Goal: Check status: Check status

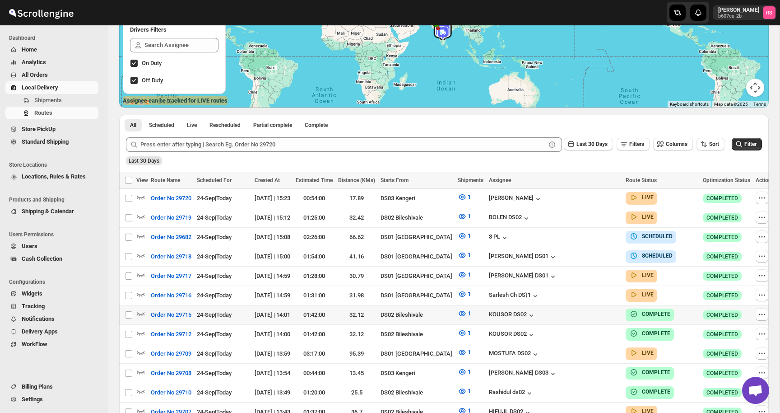
scroll to position [159, 0]
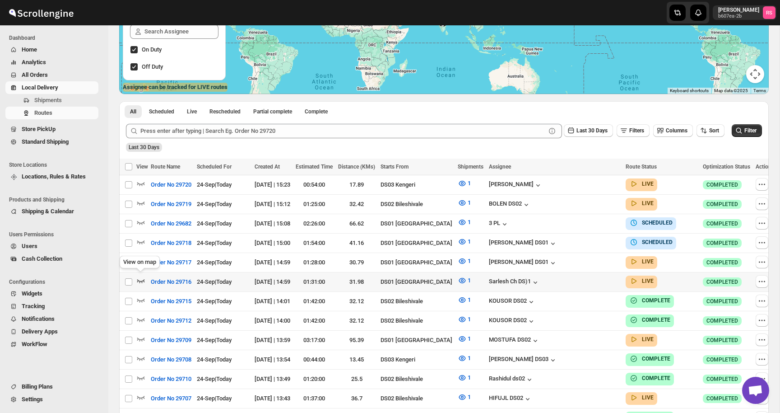
click at [141, 279] on icon "button" at bounding box center [141, 281] width 8 height 4
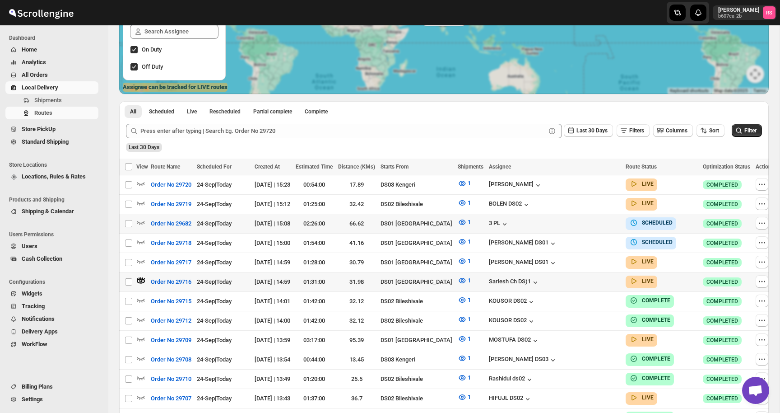
scroll to position [0, 0]
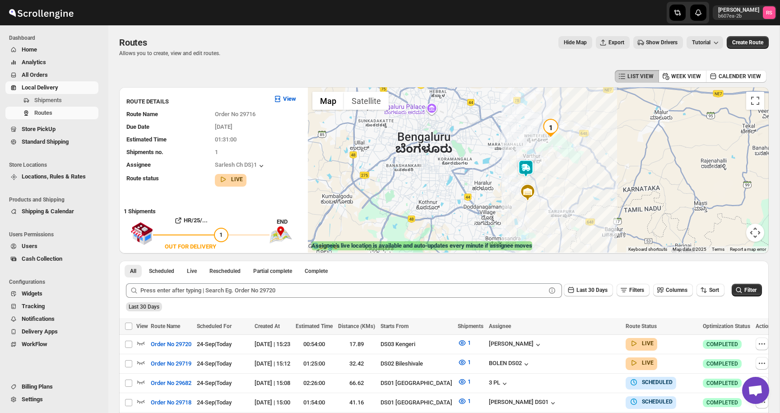
click at [525, 170] on img at bounding box center [526, 168] width 18 height 18
click at [565, 127] on button "Close" at bounding box center [554, 131] width 22 height 22
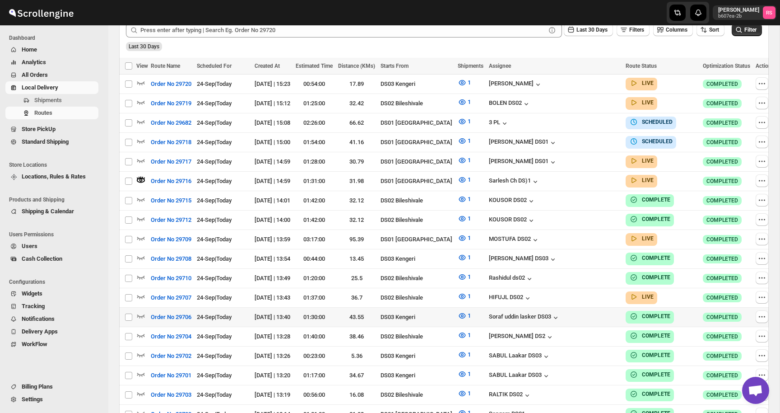
scroll to position [261, 0]
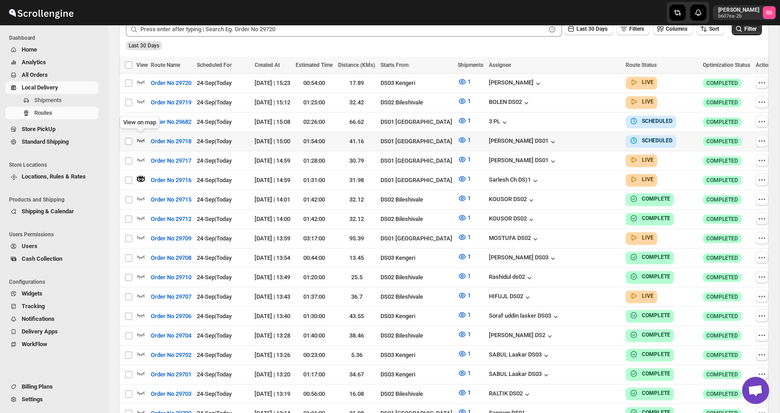
click at [142, 135] on icon "button" at bounding box center [140, 139] width 9 height 9
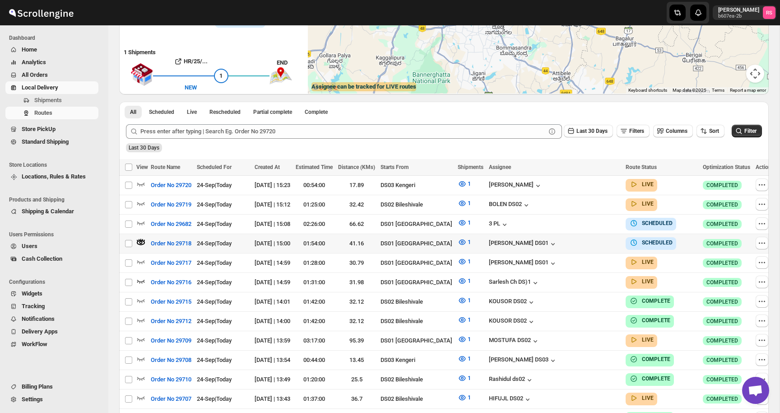
scroll to position [58, 0]
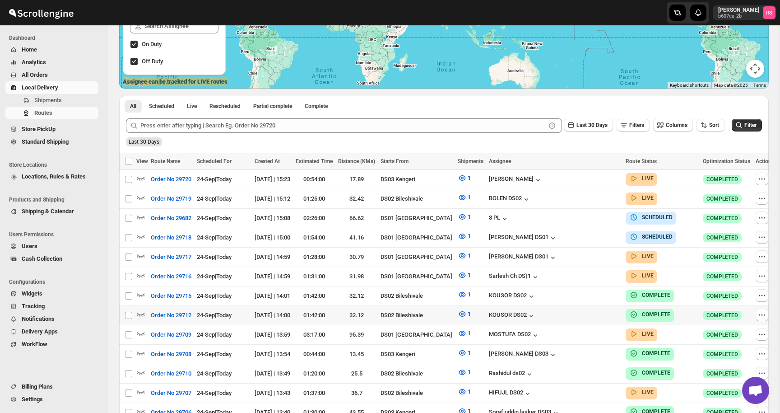
scroll to position [153, 0]
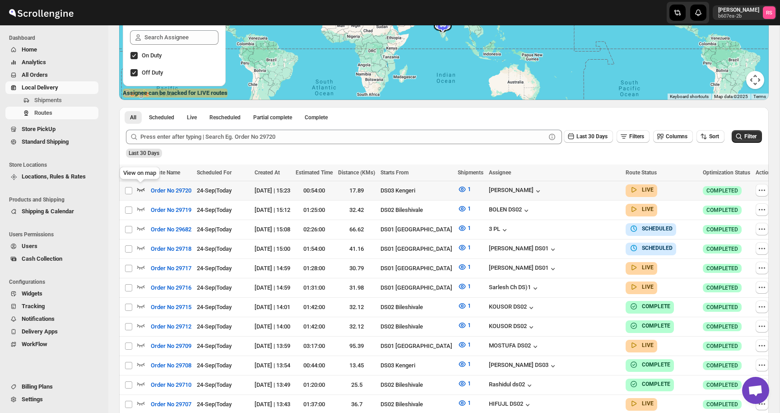
click at [141, 190] on icon "button" at bounding box center [141, 190] width 8 height 4
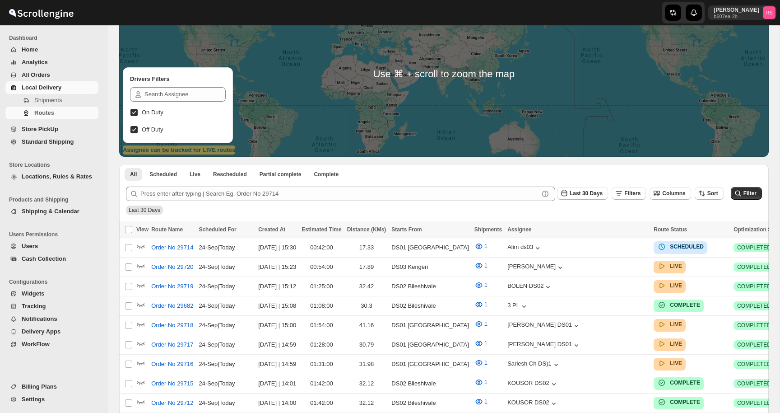
scroll to position [97, 0]
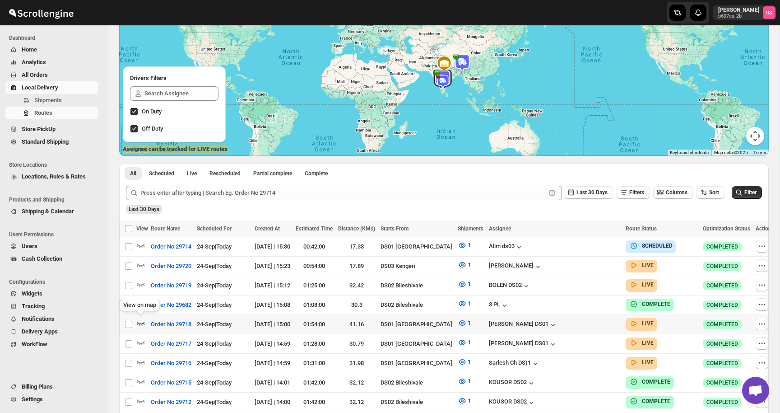
click at [143, 322] on icon "button" at bounding box center [140, 322] width 9 height 9
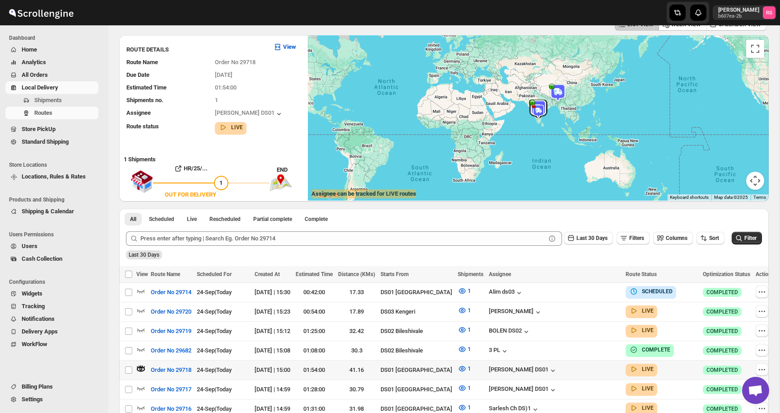
scroll to position [0, 0]
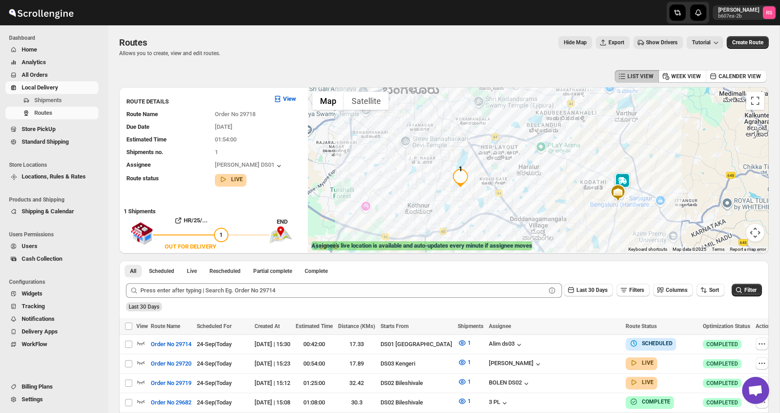
click at [619, 177] on img at bounding box center [623, 182] width 18 height 18
click at [660, 143] on button "Close" at bounding box center [658, 144] width 22 height 22
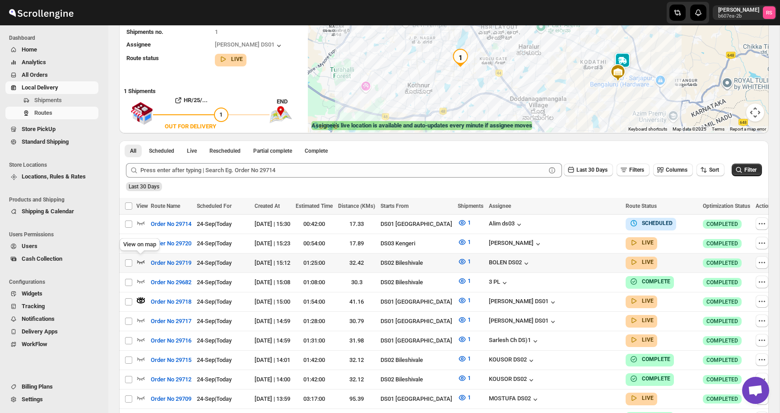
click at [141, 259] on icon "button" at bounding box center [140, 261] width 9 height 9
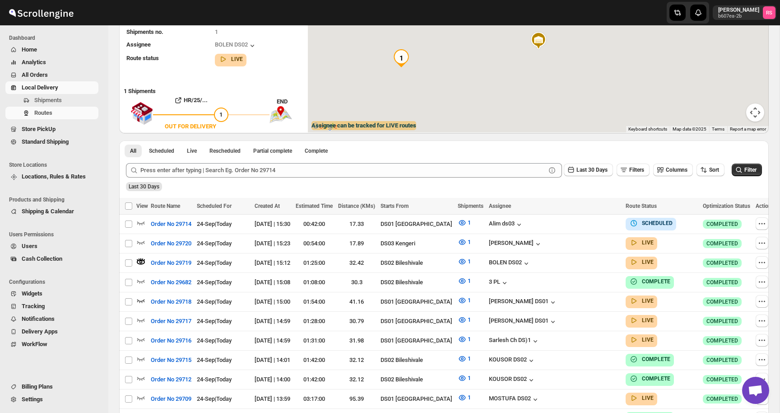
scroll to position [55, 0]
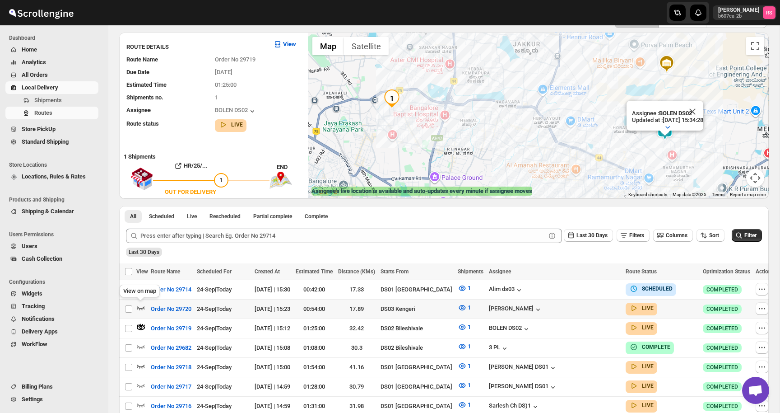
click at [138, 307] on icon "button" at bounding box center [141, 308] width 8 height 4
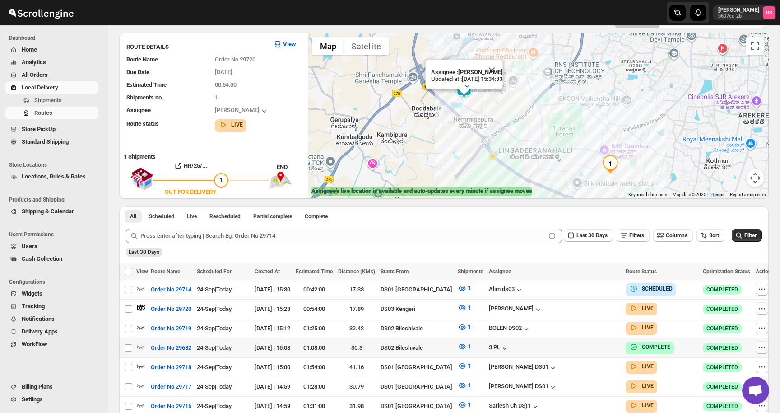
scroll to position [158, 0]
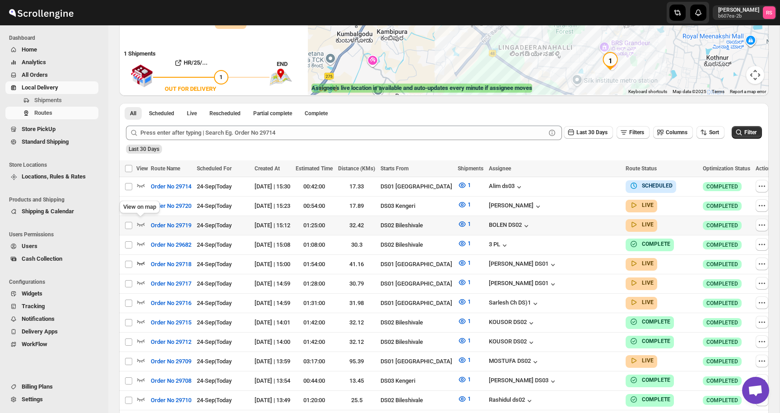
drag, startPoint x: 141, startPoint y: 224, endPoint x: 91, endPoint y: 42, distance: 188.5
click at [141, 223] on icon "button" at bounding box center [141, 225] width 8 height 4
